Goal: Check status: Check status

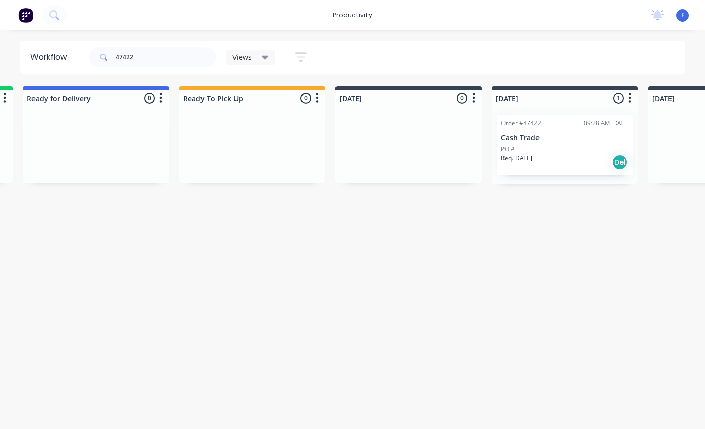
scroll to position [20, 157]
click at [562, 134] on p "Cash Trade" at bounding box center [563, 138] width 128 height 9
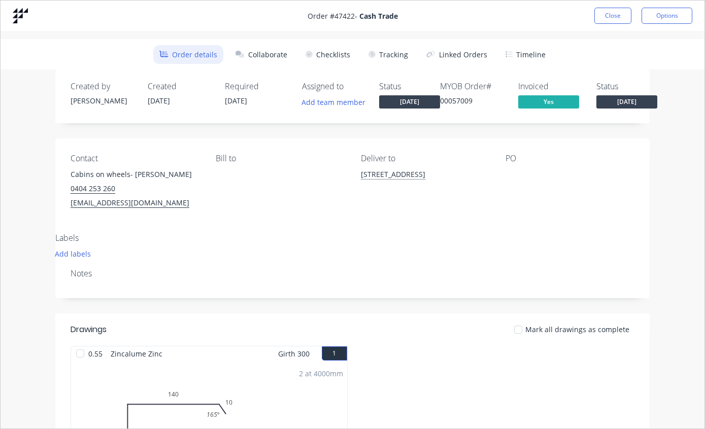
click at [394, 58] on button "Tracking" at bounding box center [388, 54] width 52 height 19
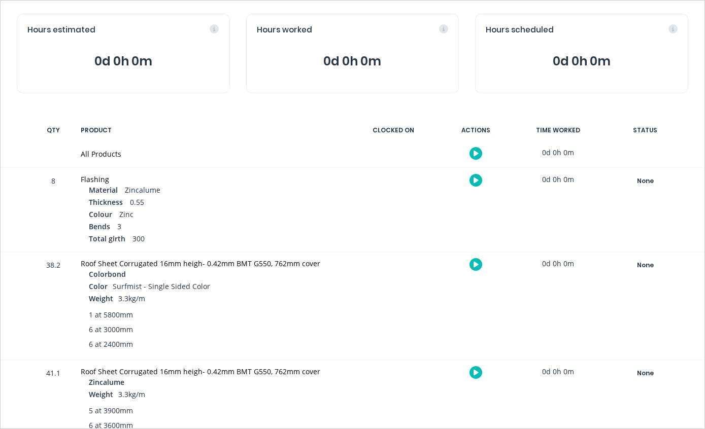
scroll to position [98, 0]
click at [639, 266] on div "None" at bounding box center [644, 265] width 73 height 13
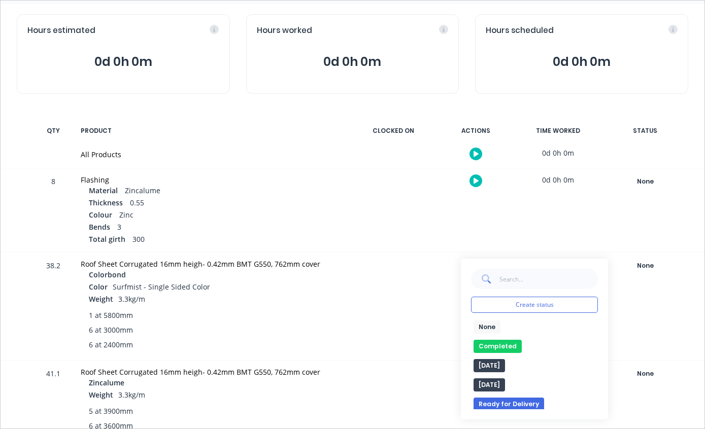
click at [503, 345] on button "Completed" at bounding box center [497, 346] width 48 height 13
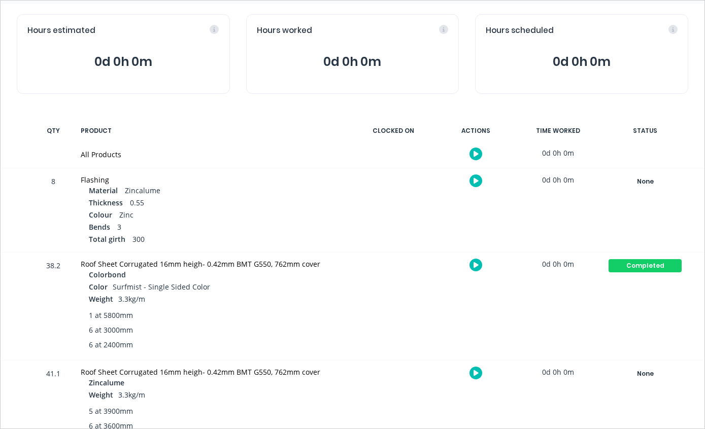
click at [643, 372] on div "None" at bounding box center [644, 373] width 73 height 13
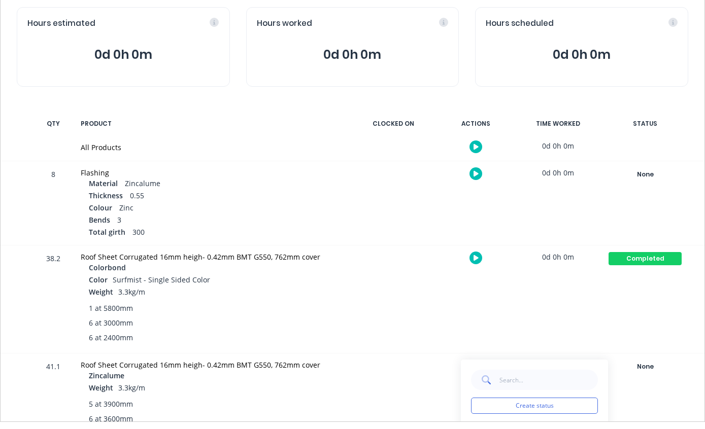
scroll to position [20, 153]
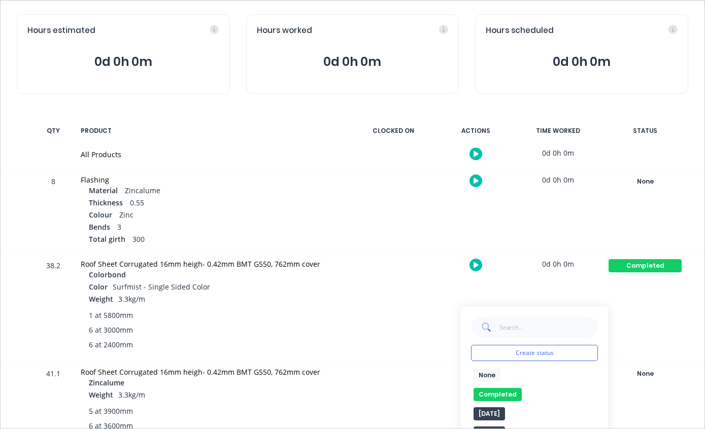
click at [503, 391] on button "Completed" at bounding box center [497, 394] width 48 height 13
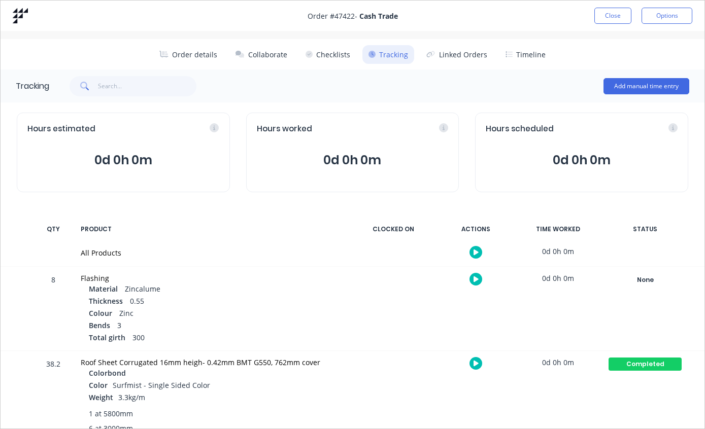
scroll to position [-1, 0]
click at [614, 8] on button "Close" at bounding box center [612, 16] width 37 height 16
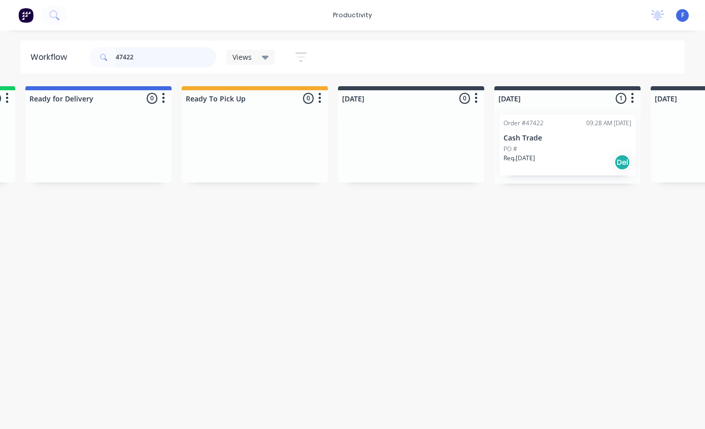
click at [169, 63] on input "47422" at bounding box center [166, 57] width 100 height 20
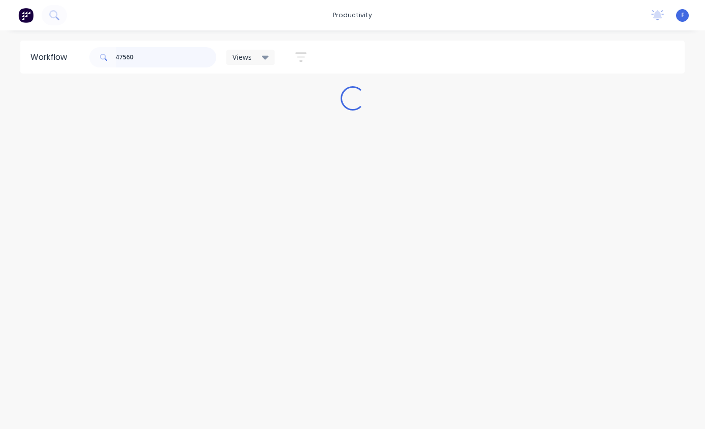
scroll to position [20, 0]
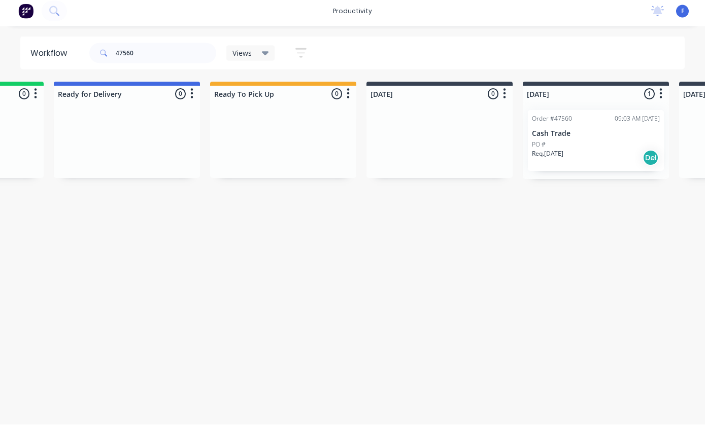
click at [600, 145] on div "PO #" at bounding box center [596, 149] width 128 height 9
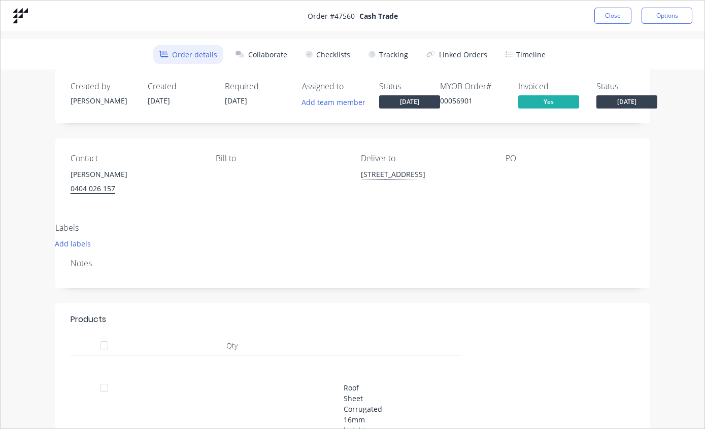
click at [390, 55] on button "Tracking" at bounding box center [388, 54] width 52 height 19
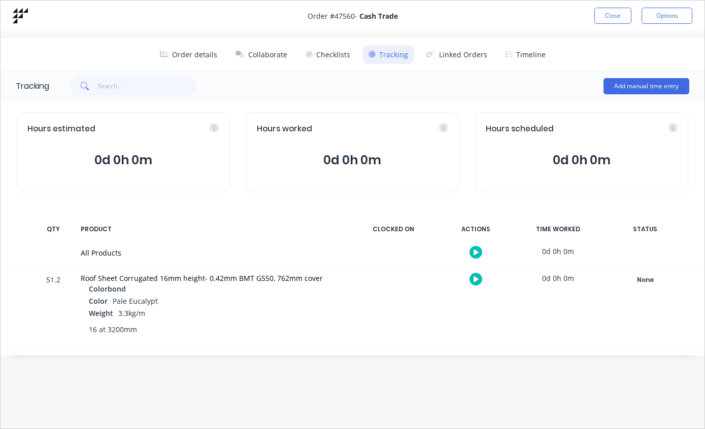
click at [194, 55] on button "Order details" at bounding box center [188, 54] width 70 height 19
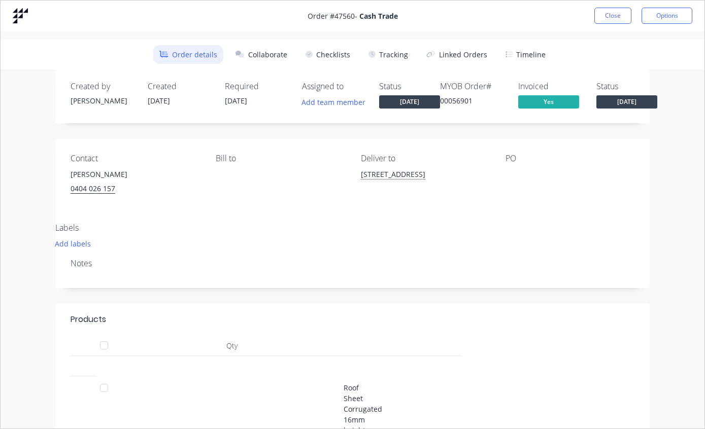
scroll to position [0, 0]
click at [612, 6] on div "Order # 47560 - Cash Trade Close Options" at bounding box center [353, 16] width 704 height 30
click at [608, 13] on button "Close" at bounding box center [612, 16] width 37 height 16
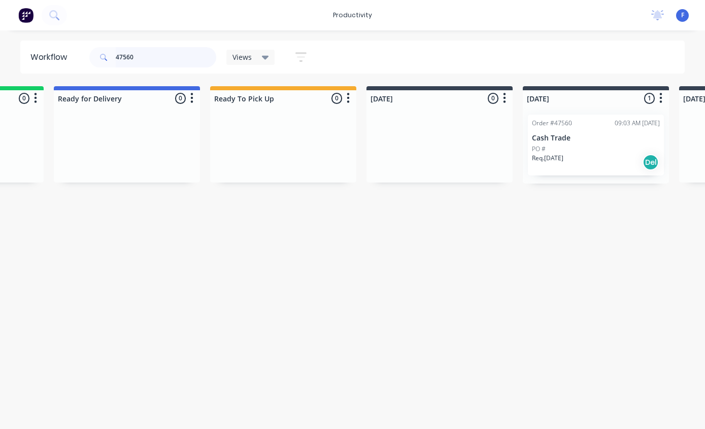
click at [195, 57] on input "47560" at bounding box center [166, 57] width 100 height 20
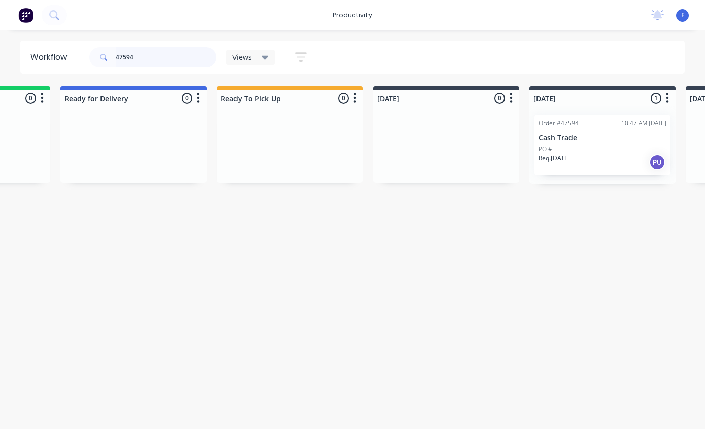
scroll to position [20, 117]
click at [599, 145] on div "PO #" at bounding box center [603, 149] width 128 height 9
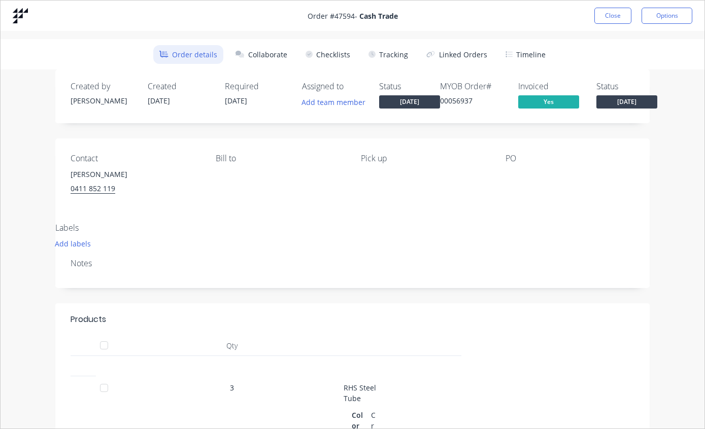
click at [389, 58] on button "Tracking" at bounding box center [388, 54] width 52 height 19
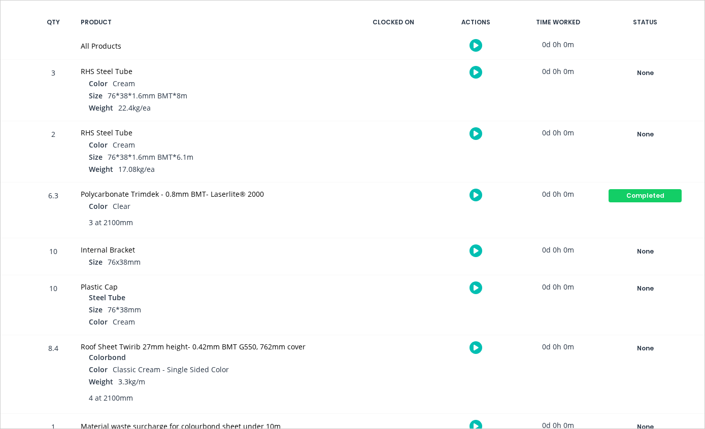
scroll to position [206, 0]
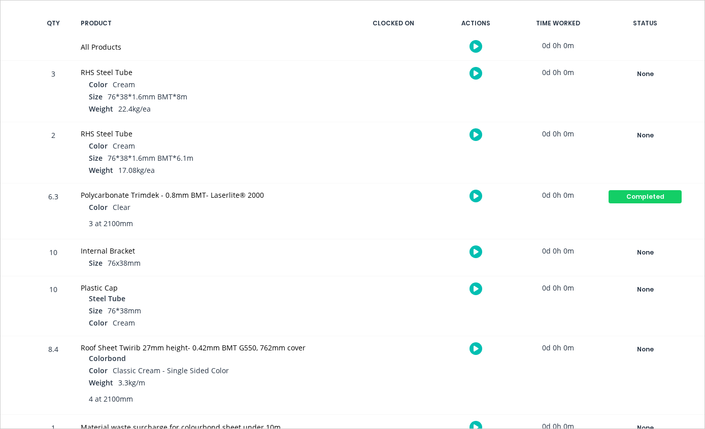
click at [647, 348] on div "None" at bounding box center [644, 349] width 73 height 13
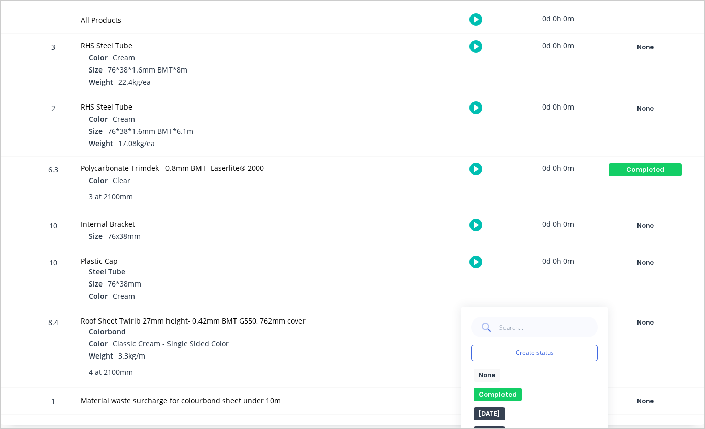
click at [506, 390] on button "Completed" at bounding box center [497, 394] width 48 height 13
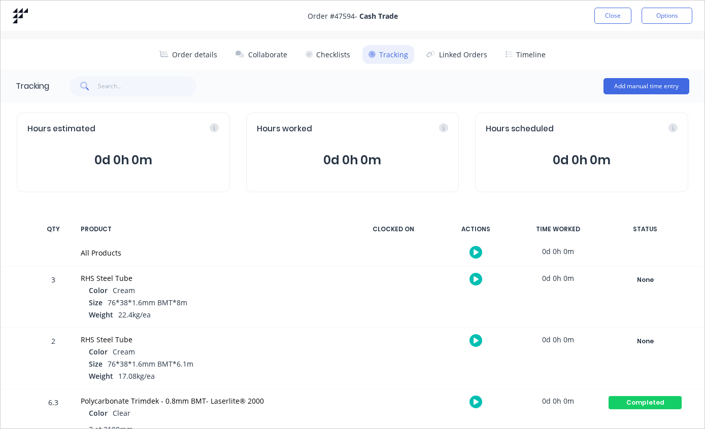
scroll to position [0, 0]
click at [605, 18] on button "Close" at bounding box center [612, 16] width 37 height 16
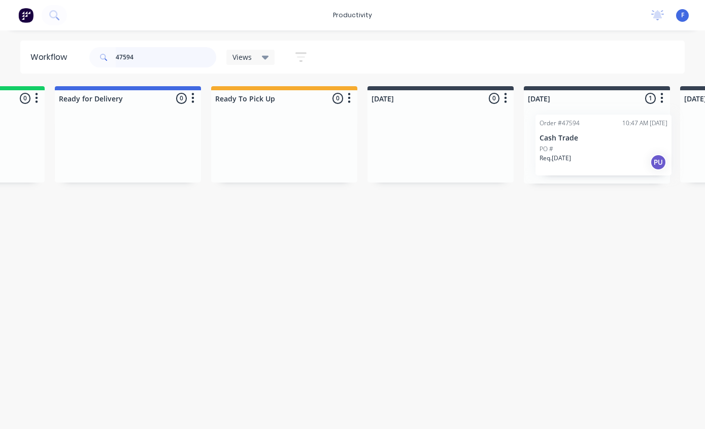
scroll to position [0, 124]
click at [164, 65] on input "47594" at bounding box center [166, 57] width 100 height 20
type input "4"
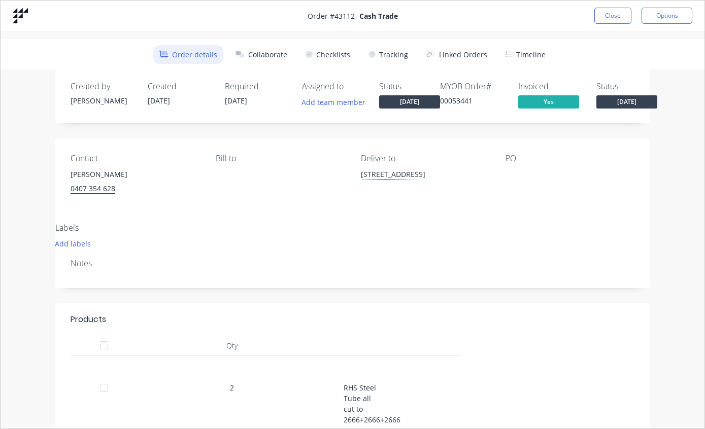
scroll to position [0, 0]
click at [605, 15] on button "Close" at bounding box center [612, 16] width 37 height 16
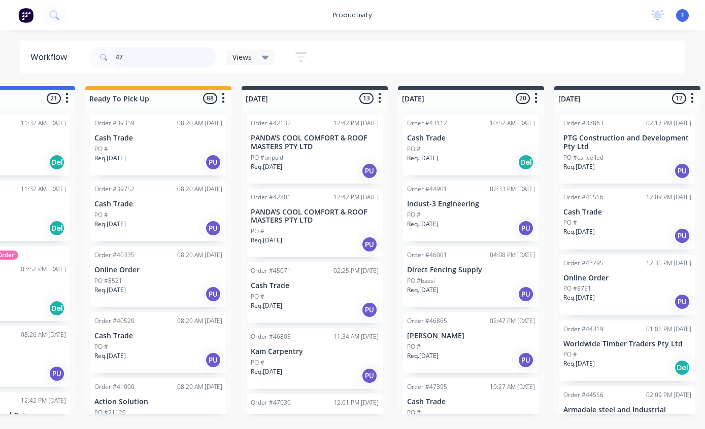
type input "4"
type input "47560"
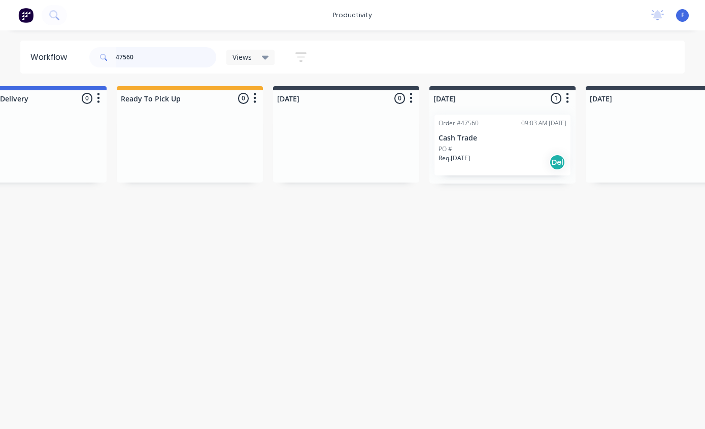
scroll to position [0, 298]
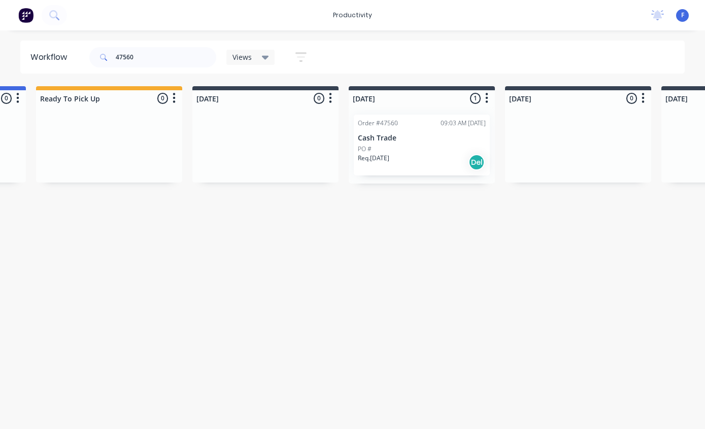
click at [392, 128] on div "Order #47560 09:03 AM [DATE] Cash Trade PO # Req. [DATE] Del" at bounding box center [422, 145] width 136 height 61
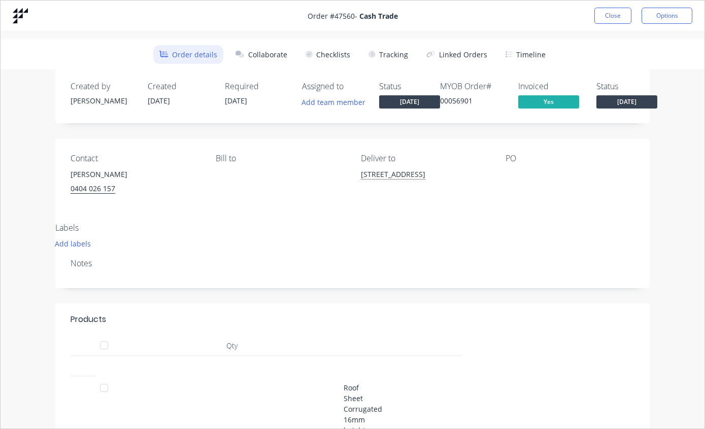
scroll to position [0, 0]
click at [392, 54] on button "Tracking" at bounding box center [388, 54] width 52 height 19
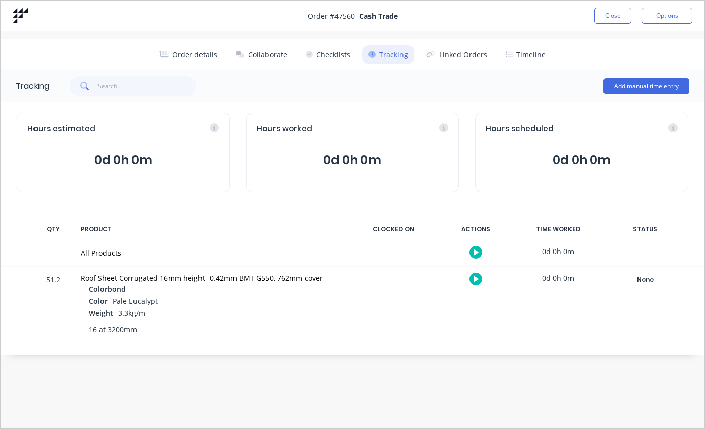
click at [329, 62] on button "Checklists" at bounding box center [327, 54] width 57 height 19
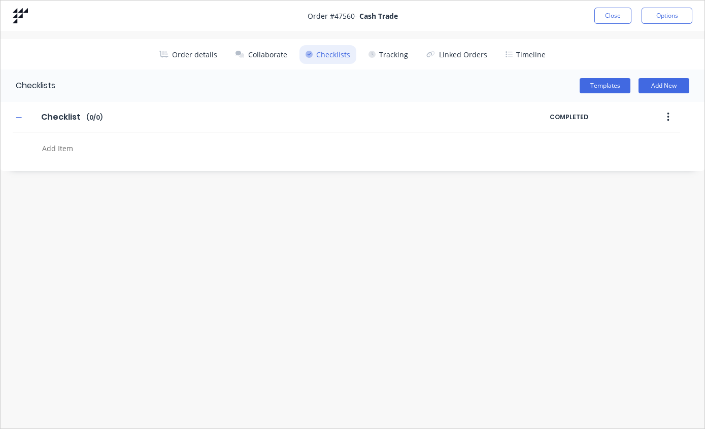
click at [468, 60] on button "Linked Orders" at bounding box center [456, 54] width 73 height 19
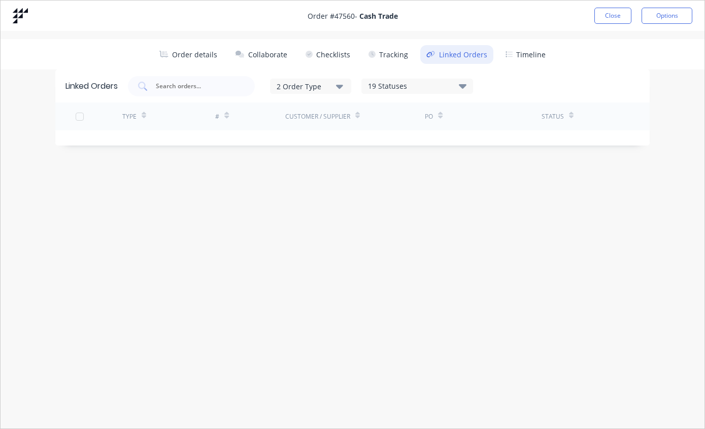
click at [389, 53] on button "Tracking" at bounding box center [388, 54] width 52 height 19
